Goal: Go to known website: Go to known website

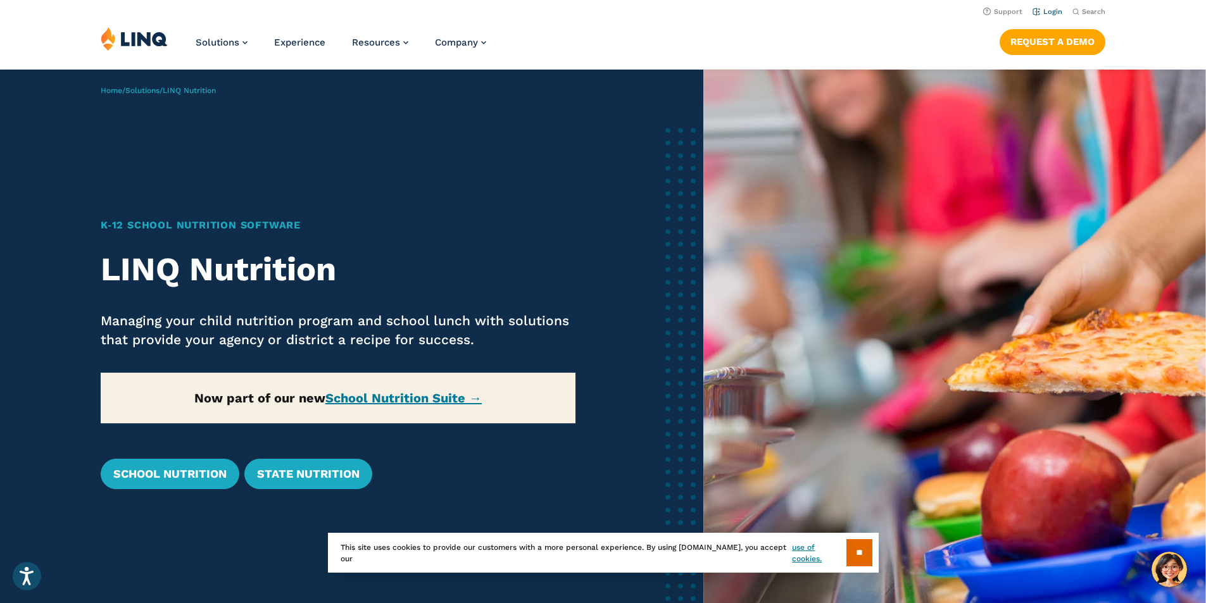
click at [1040, 11] on link "Login" at bounding box center [1048, 12] width 30 height 8
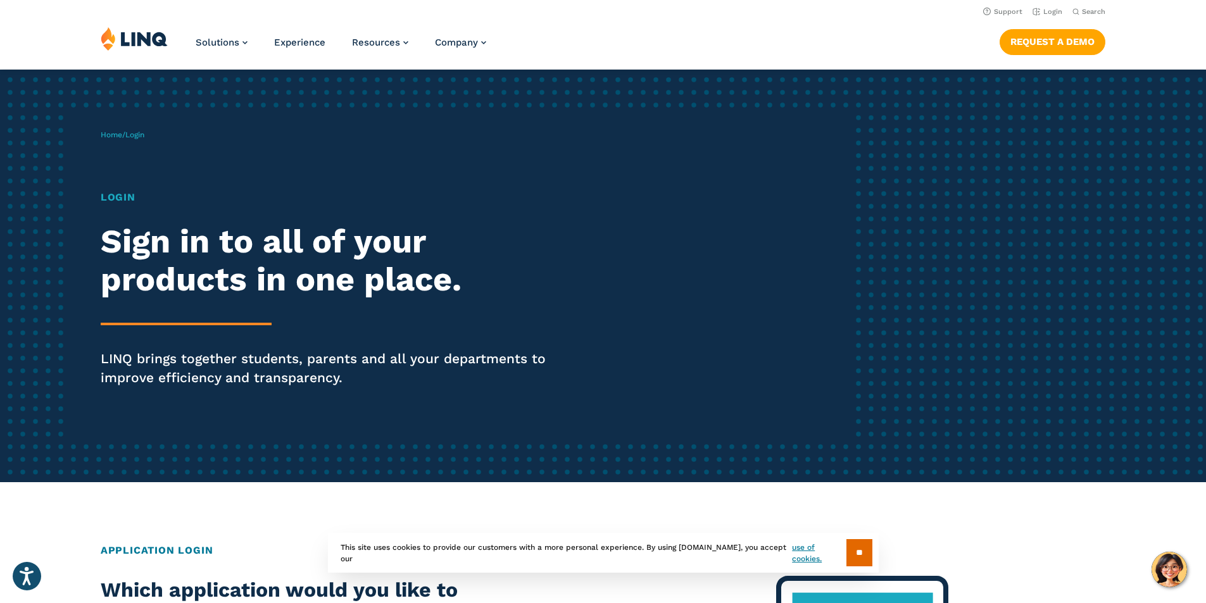
click at [114, 198] on h1 "Login" at bounding box center [333, 197] width 465 height 15
click at [270, 340] on div "Login Sign in to all of your products in one place. LINQ brings together studen…" at bounding box center [333, 306] width 465 height 233
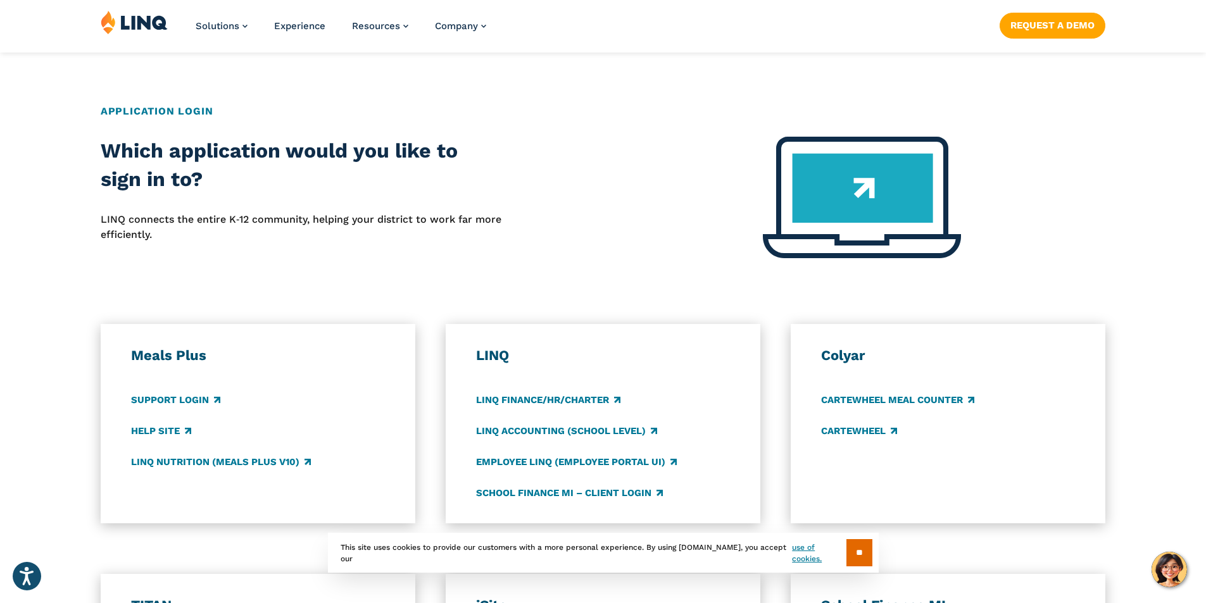
scroll to position [443, 0]
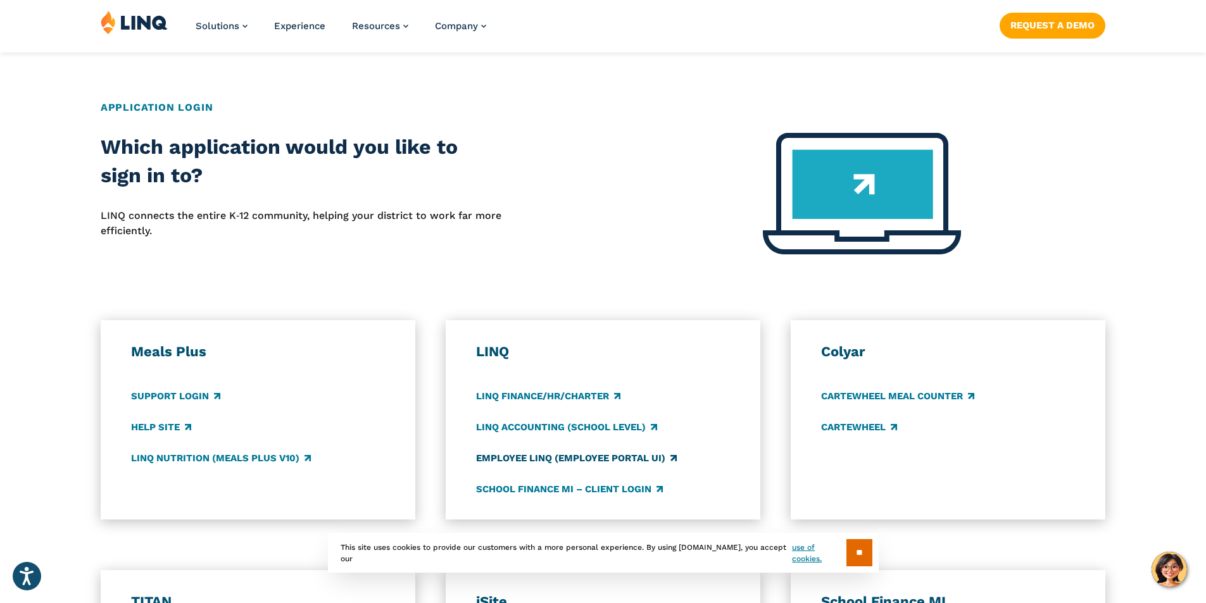
click at [600, 453] on link "Employee LINQ (Employee Portal UI)" at bounding box center [576, 458] width 201 height 14
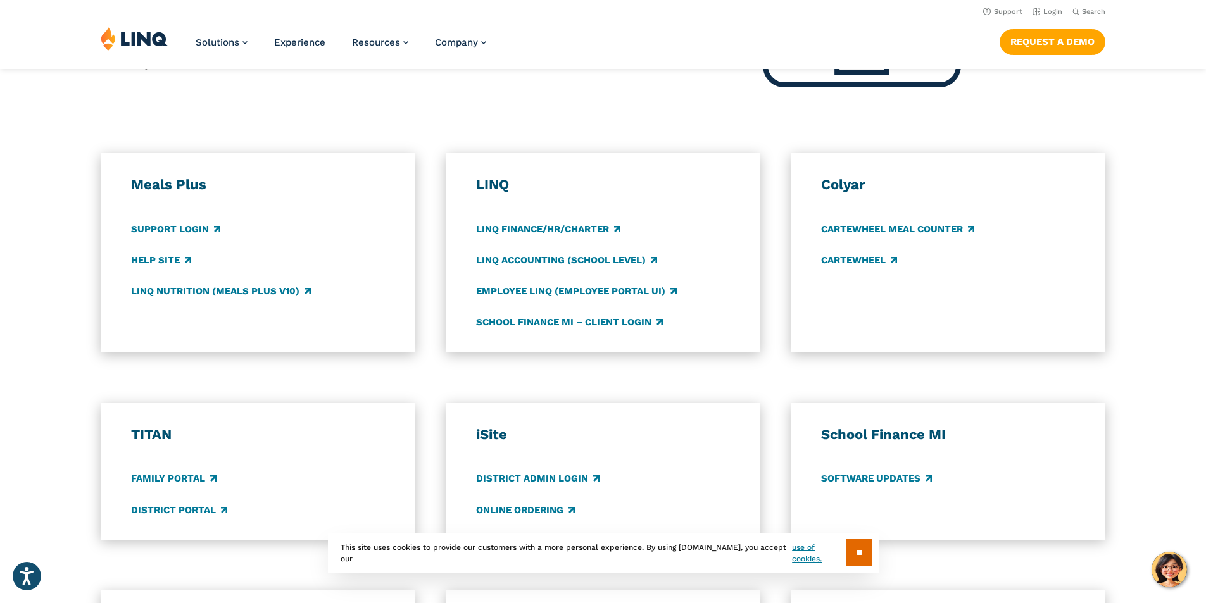
scroll to position [317, 0]
